Goal: Information Seeking & Learning: Stay updated

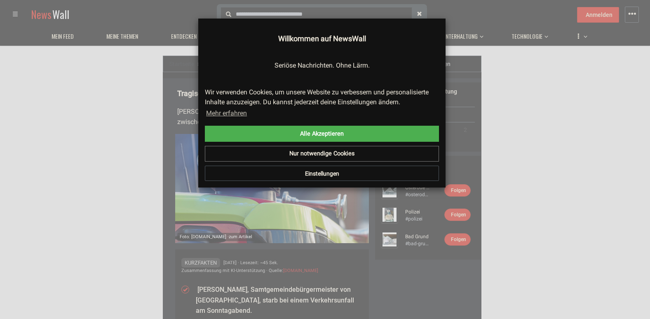
click at [322, 174] on button "Einstellungen" at bounding box center [322, 174] width 234 height 16
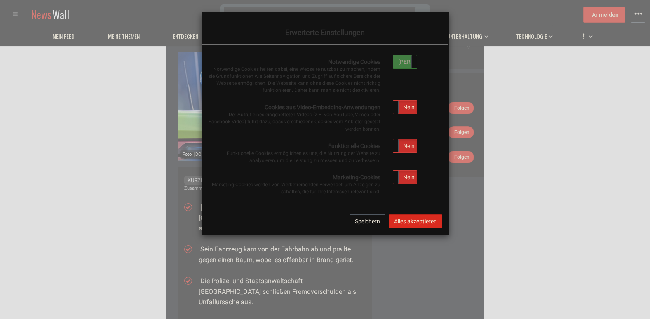
scroll to position [82, 0]
click at [410, 107] on label "Nein" at bounding box center [405, 107] width 24 height 13
click at [405, 145] on label "Nein" at bounding box center [405, 145] width 24 height 13
click at [404, 178] on label "Nein" at bounding box center [405, 177] width 24 height 13
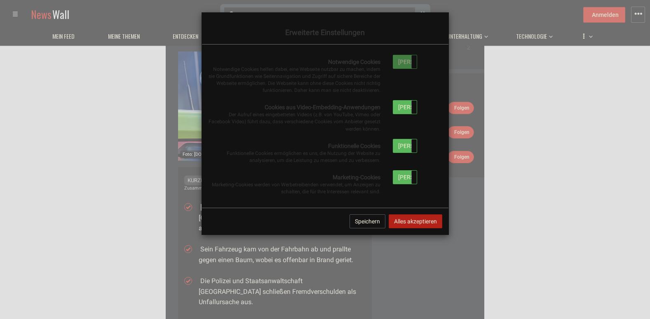
click at [406, 217] on button "Alles akzeptieren" at bounding box center [416, 221] width 54 height 14
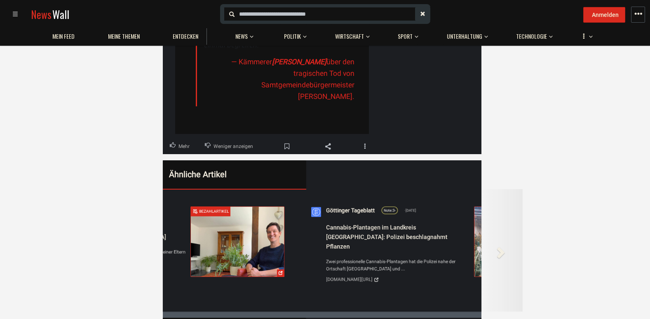
scroll to position [0, 619]
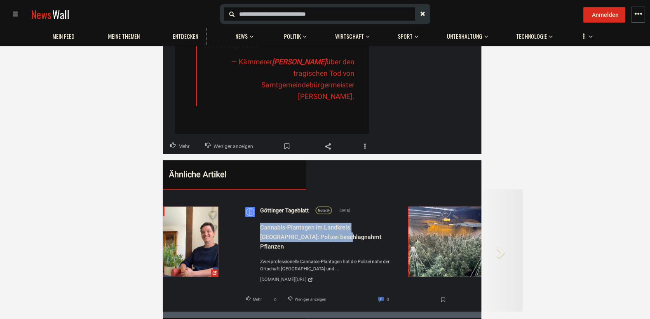
drag, startPoint x: 235, startPoint y: 210, endPoint x: 278, endPoint y: 257, distance: 63.3
click at [299, 217] on div "Göttinger Tageblatt Note: 3- Apr 24 Cannabis-Plantagen im Landkreis Göttingen: …" at bounding box center [376, 250] width 285 height 111
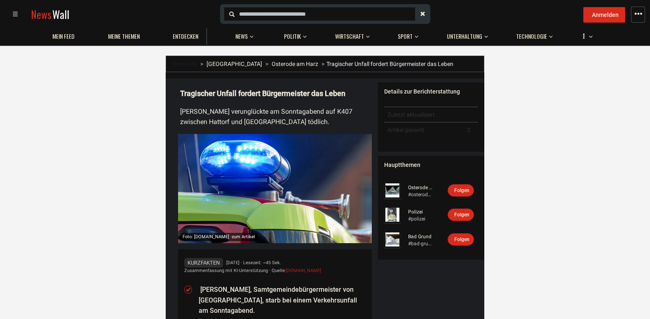
click at [420, 94] on div "Details zur Berichterstattung" at bounding box center [431, 91] width 94 height 8
click at [215, 292] on li "[PERSON_NAME], Samtgemeindebürgermeister von [GEOGRAPHIC_DATA], starb bei einem…" at bounding box center [282, 301] width 167 height 32
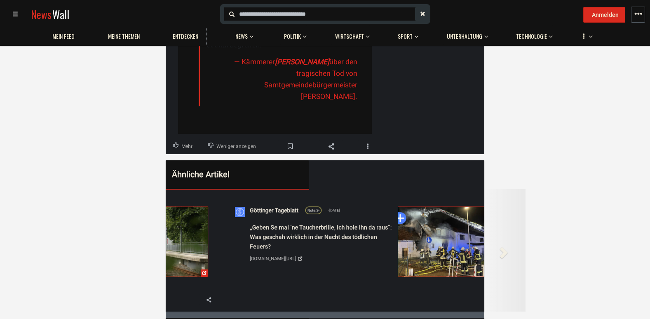
scroll to position [0, 1031]
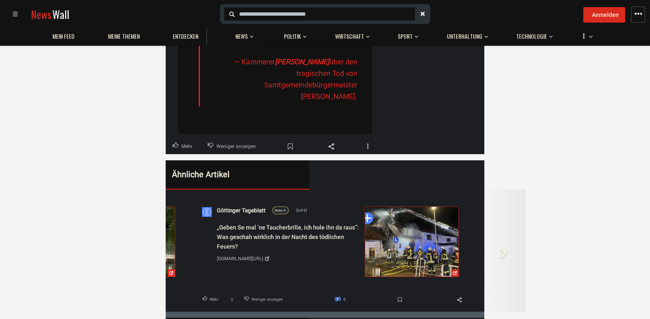
click at [405, 224] on img at bounding box center [411, 242] width 93 height 70
click at [503, 246] on span at bounding box center [503, 252] width 12 height 12
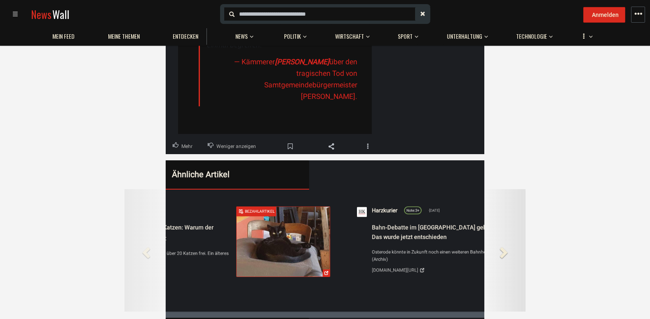
scroll to position [0, 334]
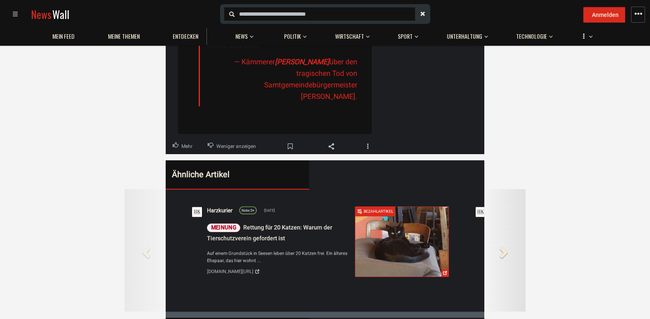
click at [503, 246] on span at bounding box center [503, 252] width 12 height 12
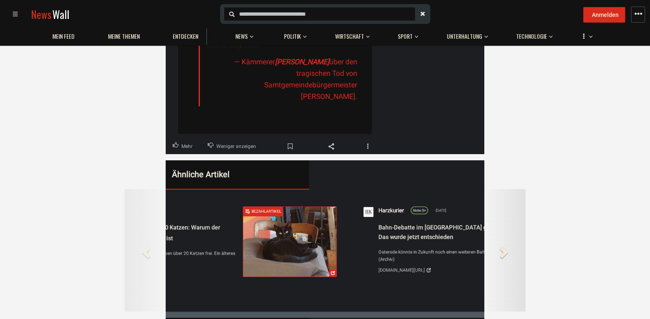
scroll to position [0, 689]
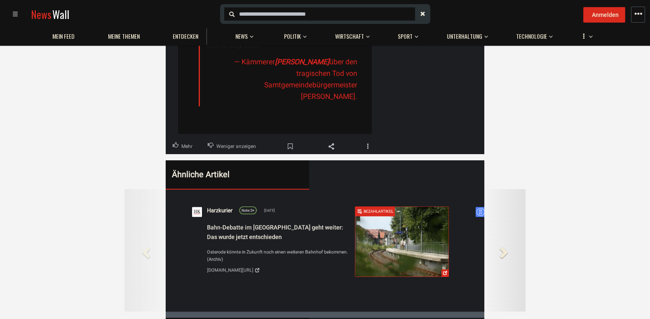
click at [503, 246] on span at bounding box center [503, 252] width 12 height 12
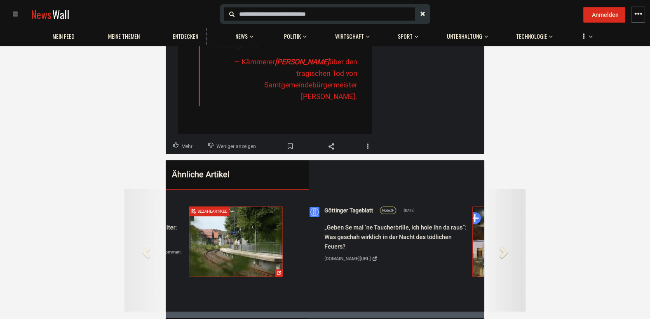
scroll to position [0, 1043]
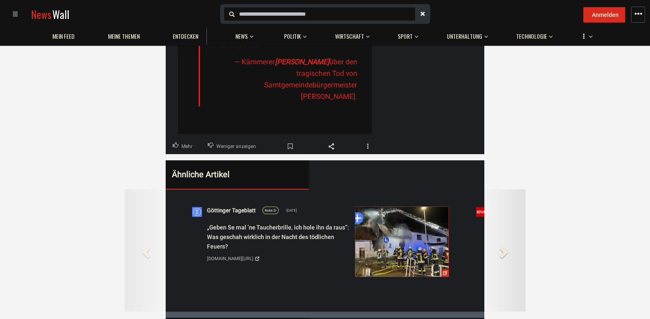
click at [503, 246] on span at bounding box center [503, 252] width 12 height 12
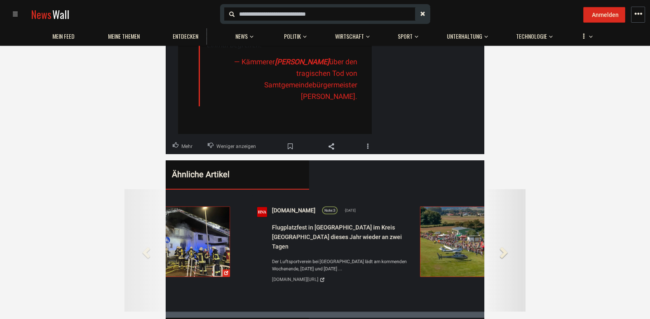
scroll to position [0, 1399]
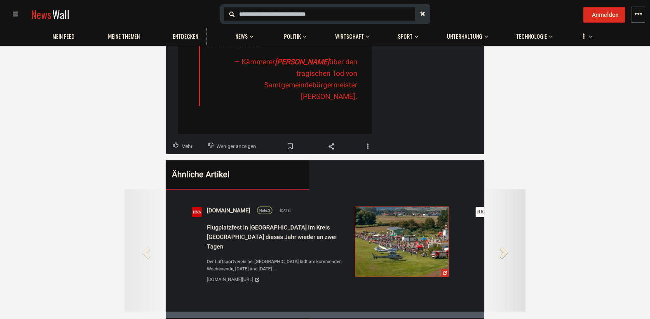
click at [503, 246] on span at bounding box center [503, 252] width 12 height 12
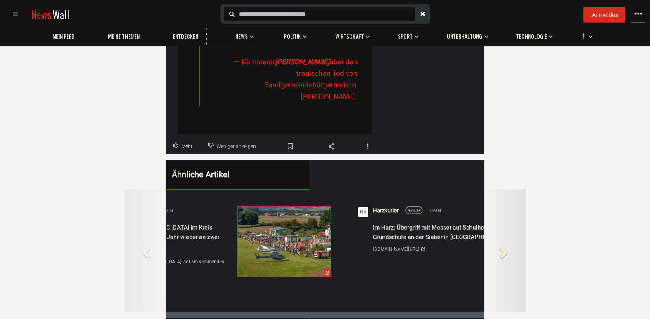
scroll to position [0, 1753]
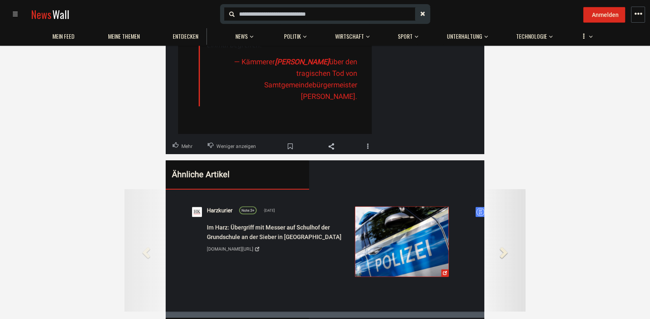
click at [503, 246] on span at bounding box center [503, 252] width 12 height 12
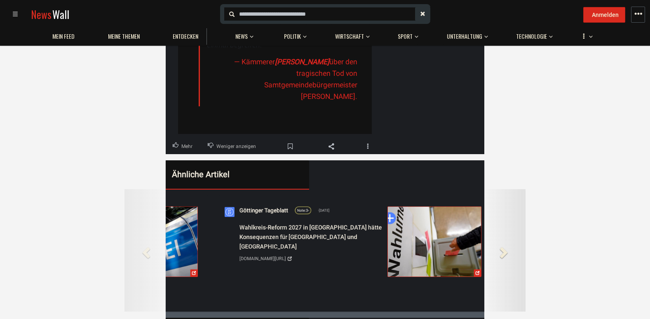
scroll to position [0, 2108]
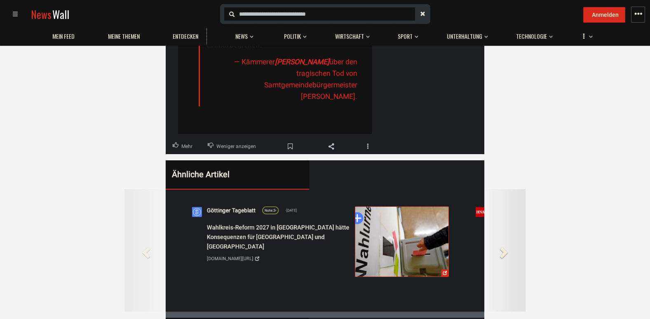
click at [503, 246] on span at bounding box center [503, 252] width 12 height 12
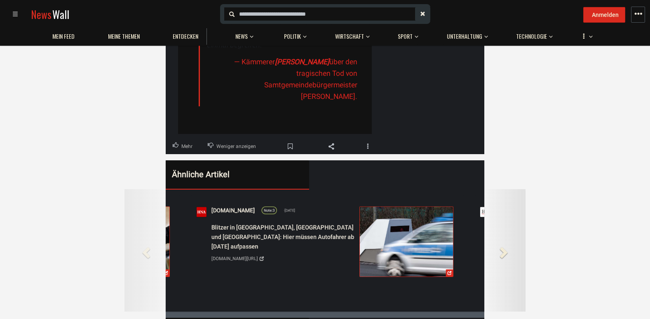
scroll to position [0, 2463]
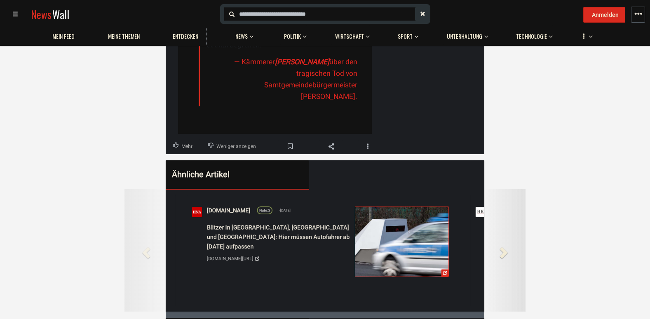
click at [503, 246] on span at bounding box center [503, 252] width 12 height 12
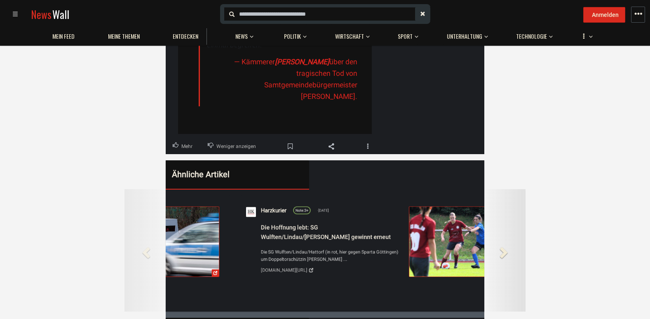
scroll to position [0, 2817]
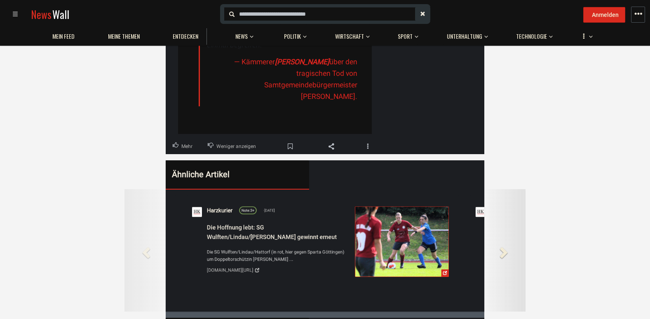
click at [503, 246] on span at bounding box center [503, 252] width 12 height 12
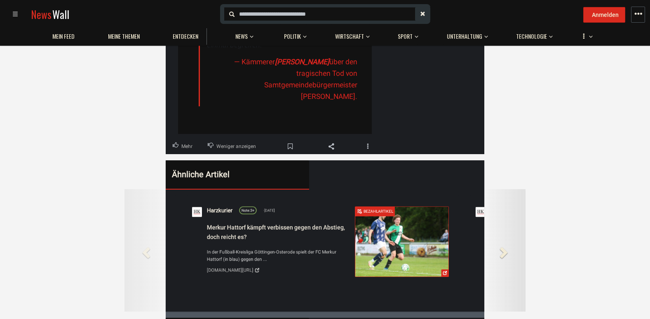
scroll to position [0, 3172]
click at [503, 246] on span at bounding box center [503, 252] width 12 height 12
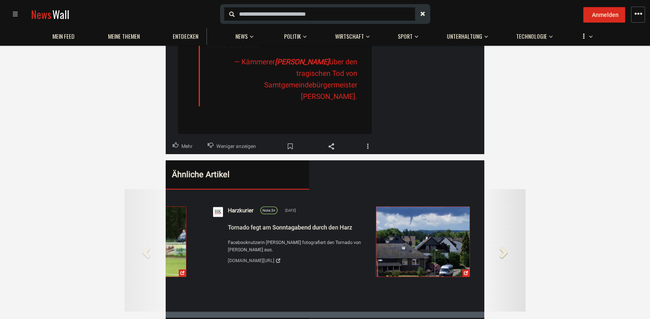
scroll to position [0, 3527]
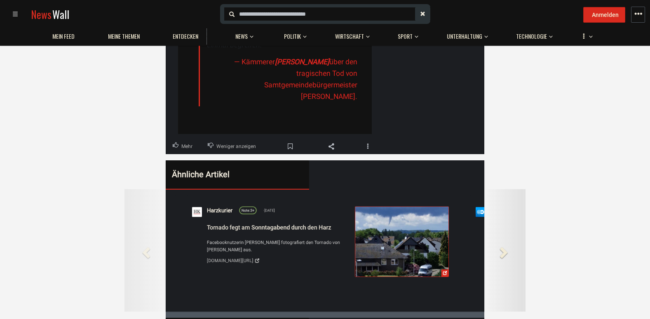
click at [503, 246] on span at bounding box center [503, 252] width 12 height 12
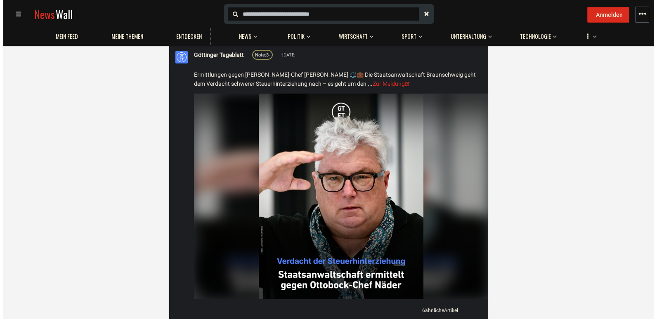
scroll to position [3449, 0]
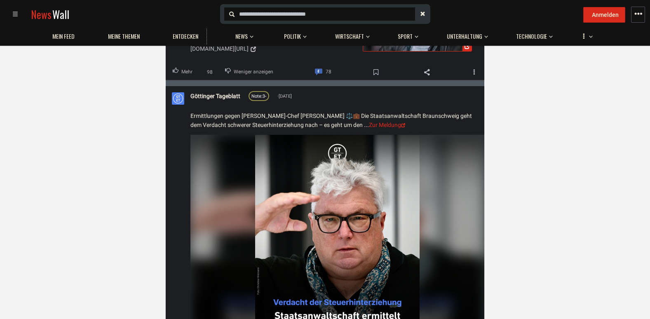
click at [340, 135] on img at bounding box center [337, 238] width 165 height 206
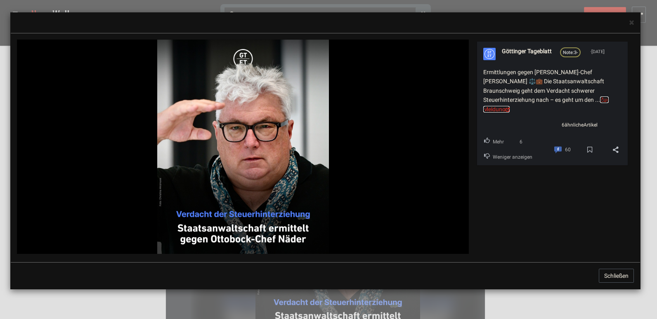
click at [548, 99] on link "Zur Meldung" at bounding box center [545, 105] width 125 height 16
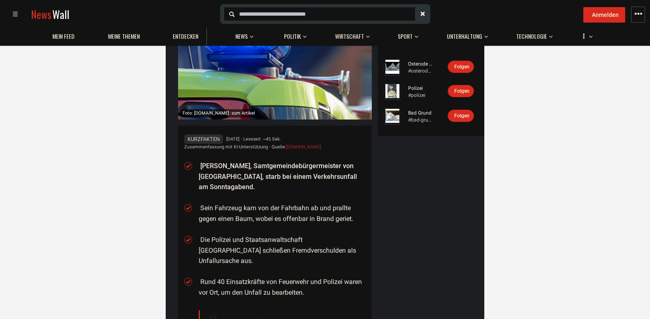
scroll to position [124, 0]
click at [417, 88] on link "Polizei" at bounding box center [420, 88] width 25 height 7
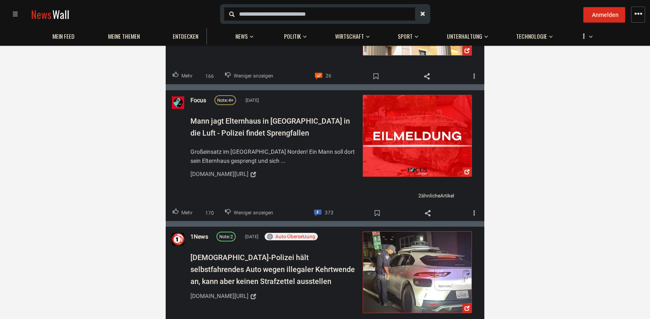
scroll to position [2858, 0]
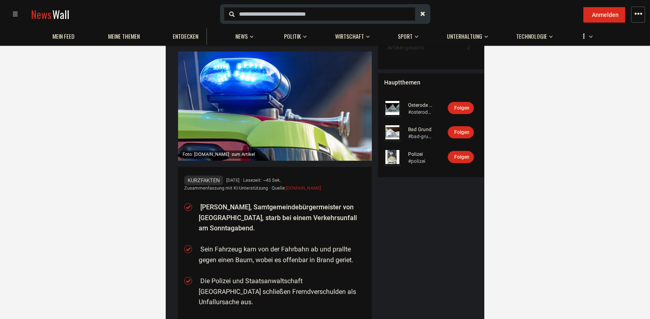
scroll to position [82, 0]
click at [411, 154] on link "Polizei" at bounding box center [420, 154] width 25 height 7
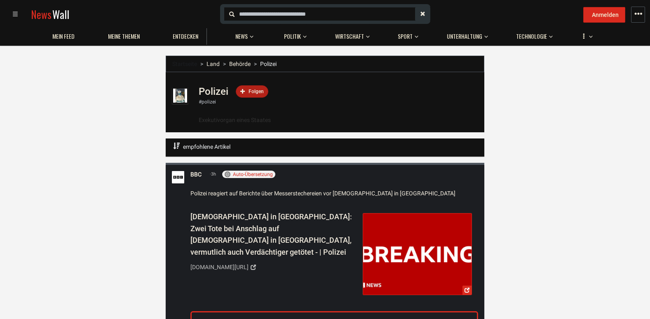
click at [247, 91] on div "Folgen" at bounding box center [252, 91] width 33 height 12
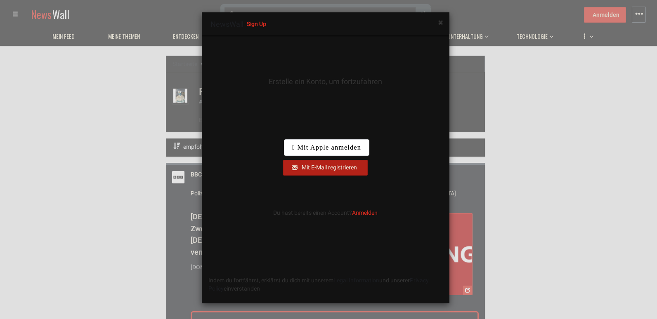
click at [311, 165] on div "Mit E-Mail registrieren" at bounding box center [325, 167] width 74 height 8
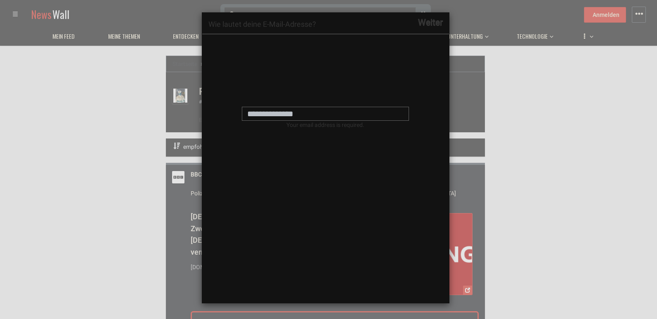
click at [594, 12] on div "× NewsWall Sign Up Erstelle ein Konto, um fortzufahren Indem du fortfährst, erk…" at bounding box center [328, 159] width 657 height 319
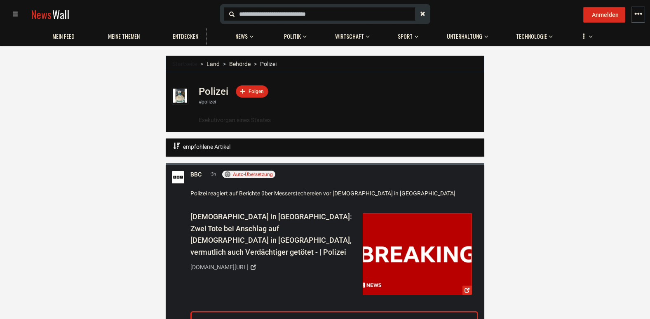
click at [273, 66] on span "Polizei" at bounding box center [268, 64] width 16 height 7
click at [176, 36] on span "Entdecken" at bounding box center [186, 36] width 26 height 7
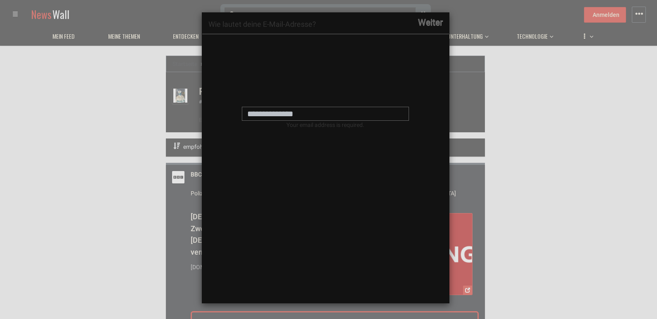
click at [432, 18] on button "Weiter" at bounding box center [430, 22] width 37 height 21
click at [610, 14] on div "× NewsWall Sign Up Erstelle ein Konto, um fortzufahren Indem du fortfährst, erk…" at bounding box center [328, 159] width 657 height 319
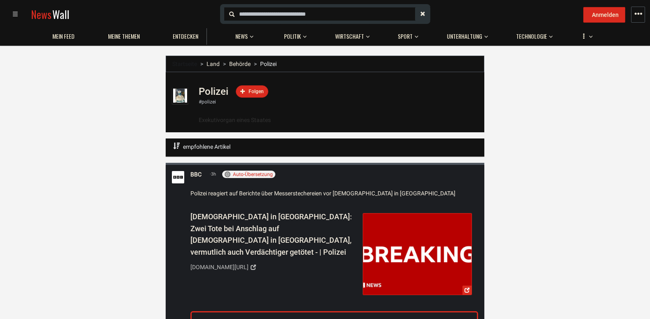
click at [642, 13] on span "button" at bounding box center [638, 14] width 8 height 8
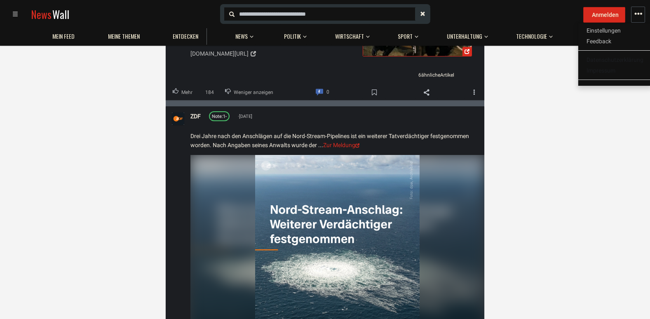
scroll to position [6846, 0]
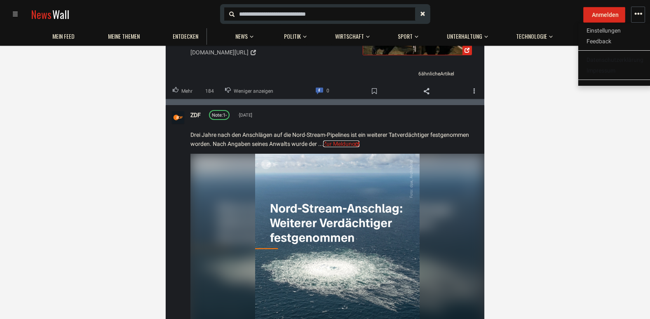
click at [338, 141] on link "Zur Meldung" at bounding box center [341, 144] width 36 height 7
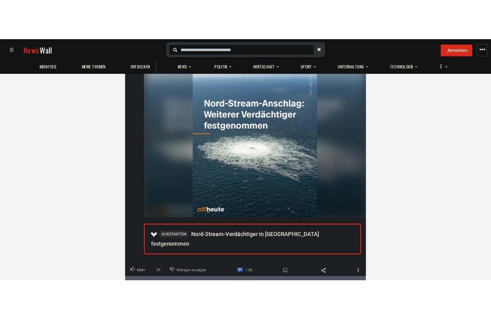
scroll to position [6929, 0]
